Goal: Task Accomplishment & Management: Complete application form

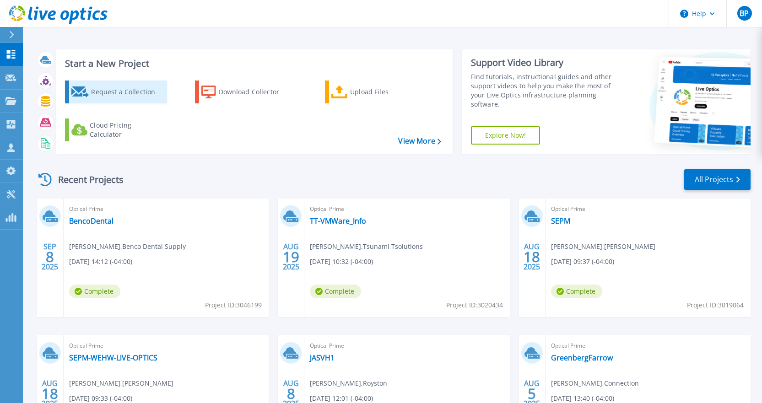
click at [158, 91] on div "Request a Collection" at bounding box center [127, 92] width 73 height 18
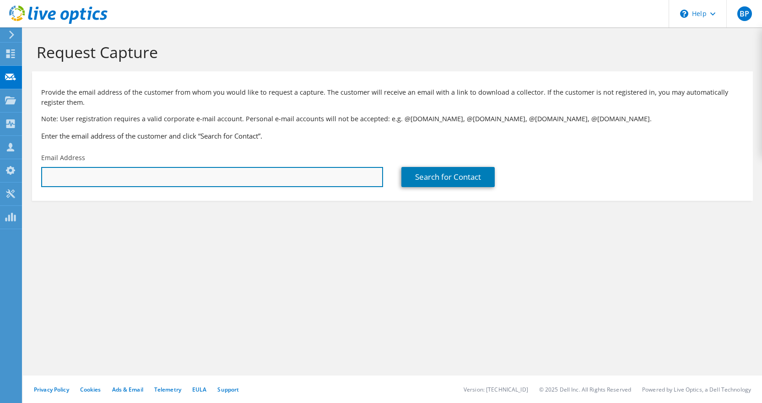
click at [303, 172] on input "text" at bounding box center [212, 177] width 342 height 20
paste input "[EMAIL_ADDRESS][DOMAIN_NAME]"
type input "[EMAIL_ADDRESS][DOMAIN_NAME]"
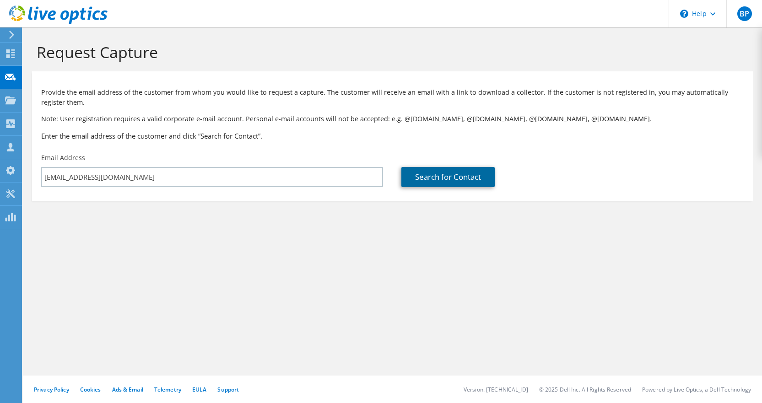
click at [476, 179] on link "Search for Contact" at bounding box center [447, 177] width 93 height 20
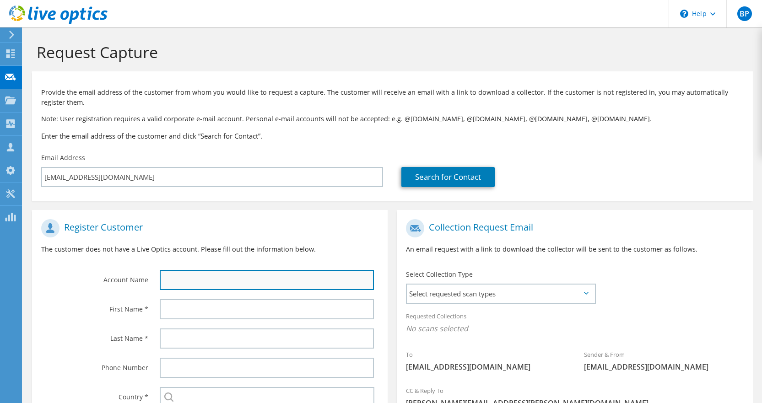
click at [275, 281] on input "text" at bounding box center [267, 280] width 214 height 20
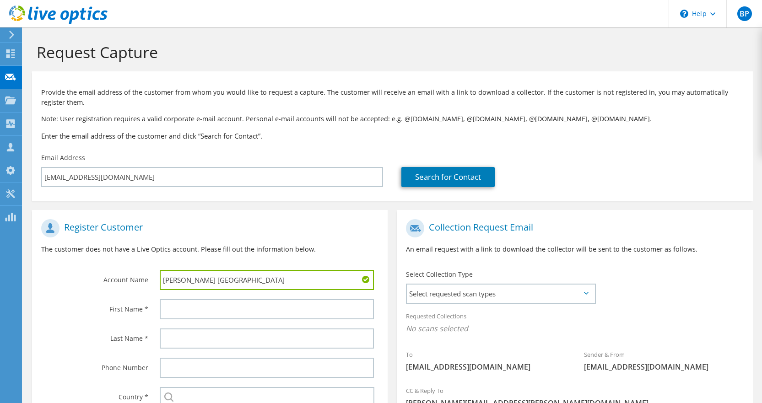
type input "[PERSON_NAME] [GEOGRAPHIC_DATA]"
type input "Jack"
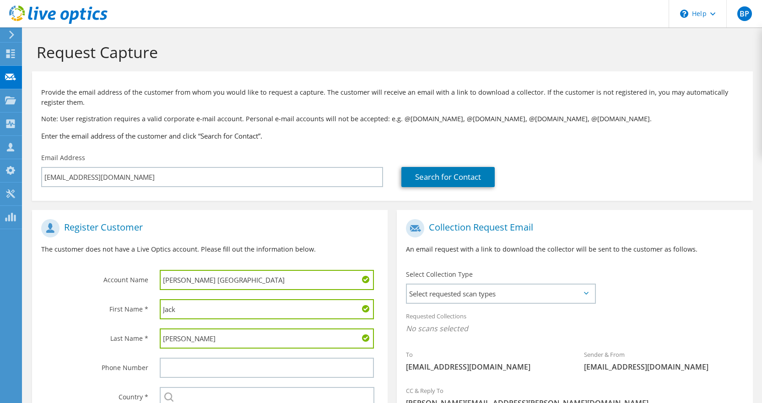
type input "[PERSON_NAME]"
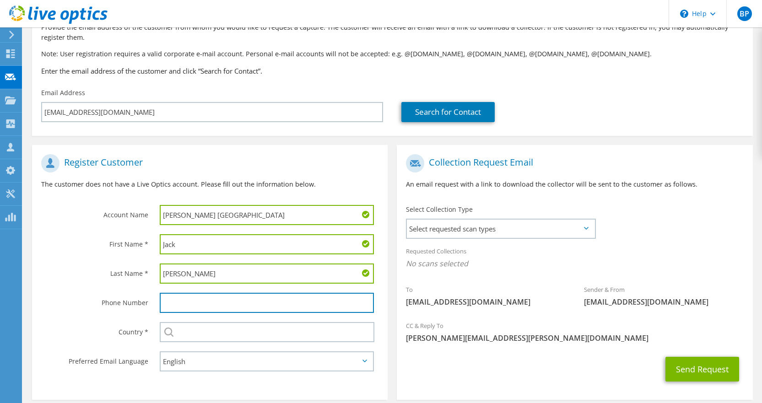
scroll to position [92, 0]
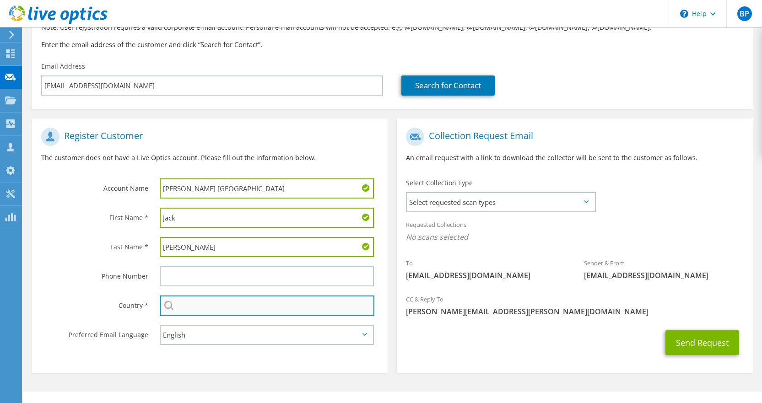
click at [239, 313] on input "text" at bounding box center [267, 306] width 215 height 20
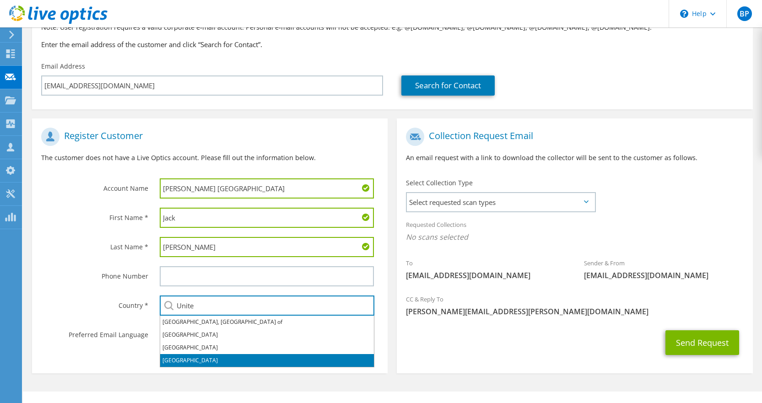
drag, startPoint x: 188, startPoint y: 356, endPoint x: 187, endPoint y: 360, distance: 4.6
click at [187, 360] on li "[GEOGRAPHIC_DATA]" at bounding box center [267, 360] width 214 height 13
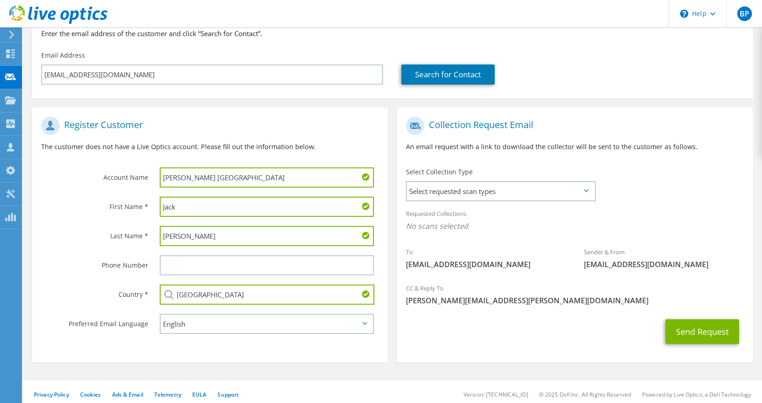
scroll to position [108, 0]
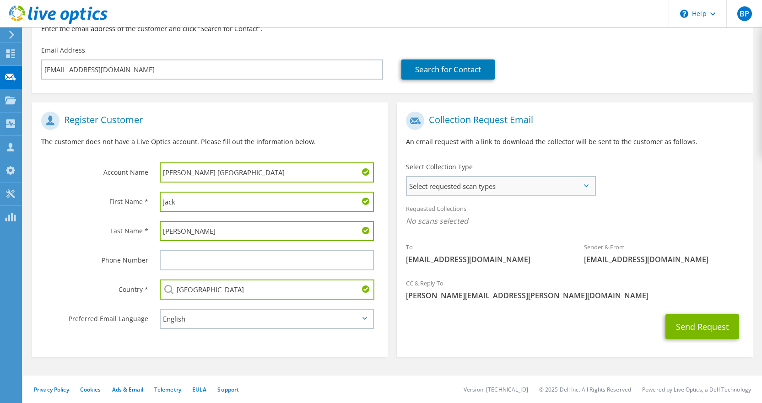
type input "[GEOGRAPHIC_DATA]"
click at [464, 190] on span "Select requested scan types" at bounding box center [500, 186] width 187 height 18
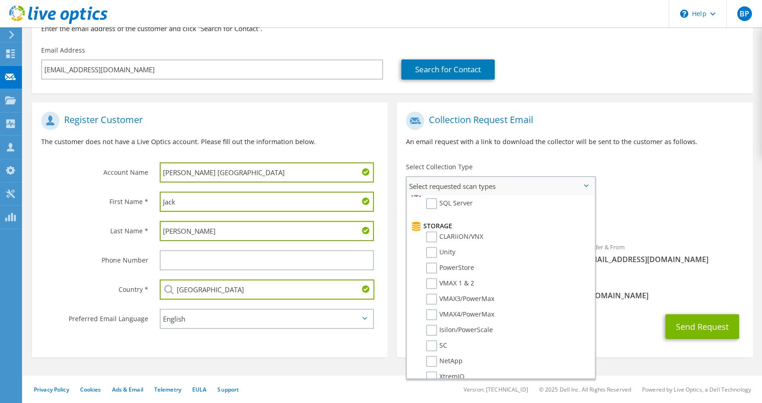
scroll to position [183, 0]
click at [434, 315] on label "NetApp" at bounding box center [444, 315] width 37 height 11
click at [0, 0] on input "NetApp" at bounding box center [0, 0] width 0 height 0
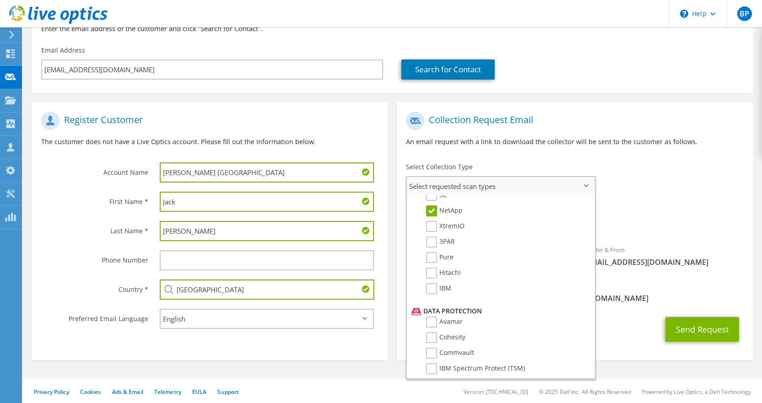
scroll to position [206, 0]
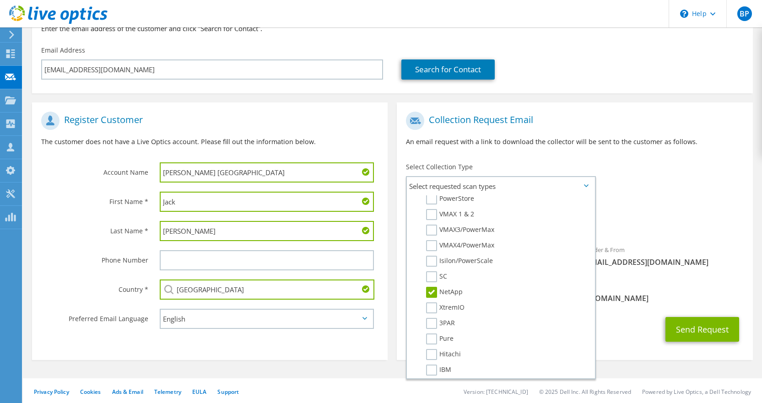
click at [652, 330] on div "Send Request" at bounding box center [575, 330] width 356 height 34
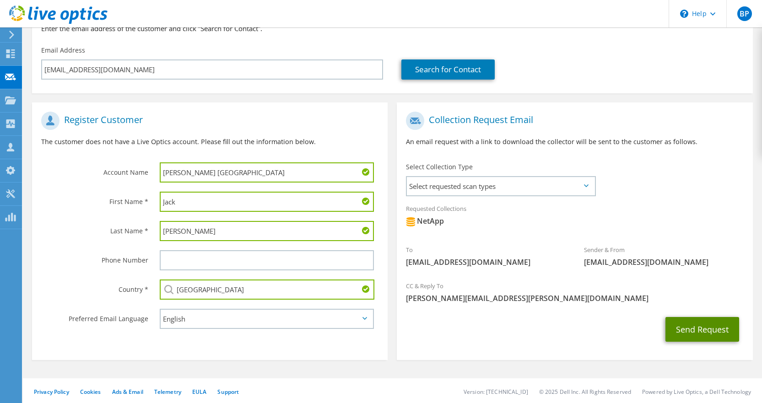
click at [691, 326] on button "Send Request" at bounding box center [702, 329] width 74 height 25
